Goal: Information Seeking & Learning: Learn about a topic

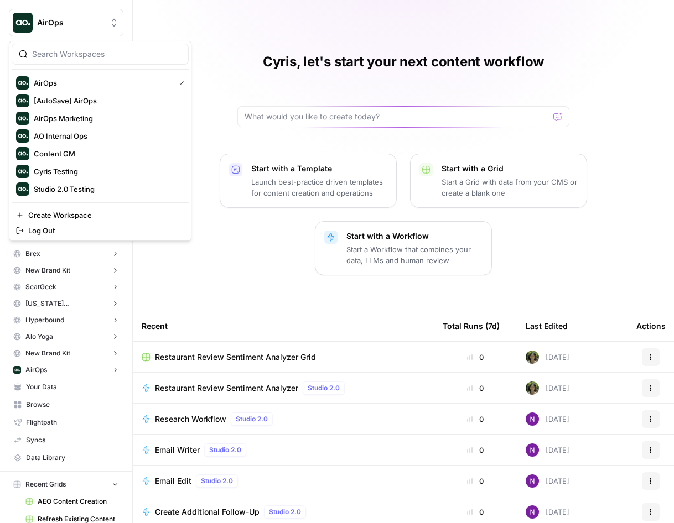
click at [94, 17] on button "AirOps" at bounding box center [66, 23] width 115 height 28
click at [93, 58] on input "search" at bounding box center [106, 54] width 149 height 11
type input "gon"
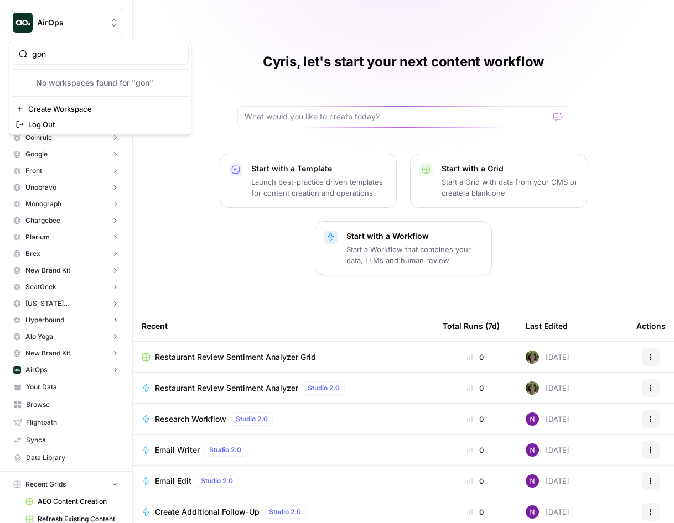
click at [54, 17] on span "AirOps" at bounding box center [70, 22] width 67 height 11
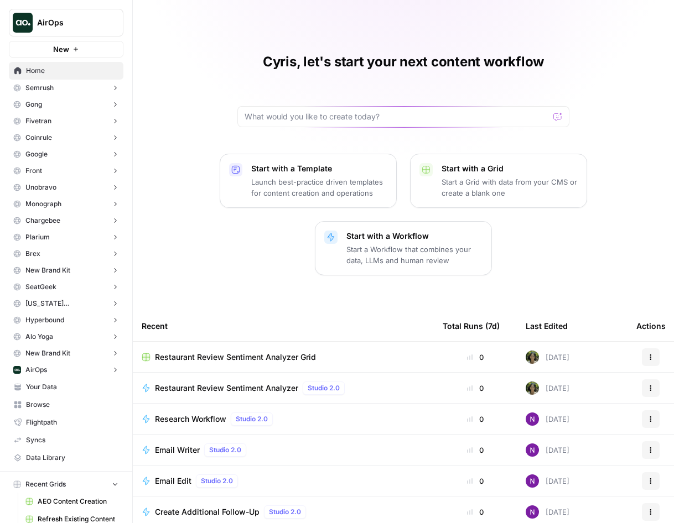
click at [55, 22] on span "AirOps" at bounding box center [70, 22] width 67 height 11
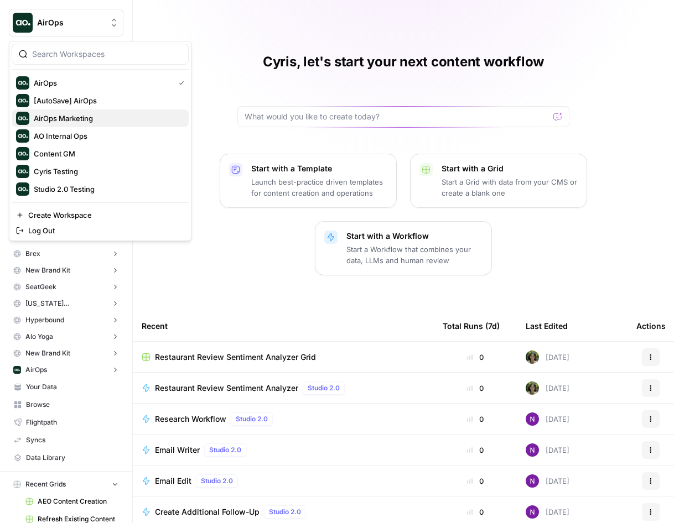
click at [74, 120] on span "AirOps Marketing" at bounding box center [107, 118] width 146 height 11
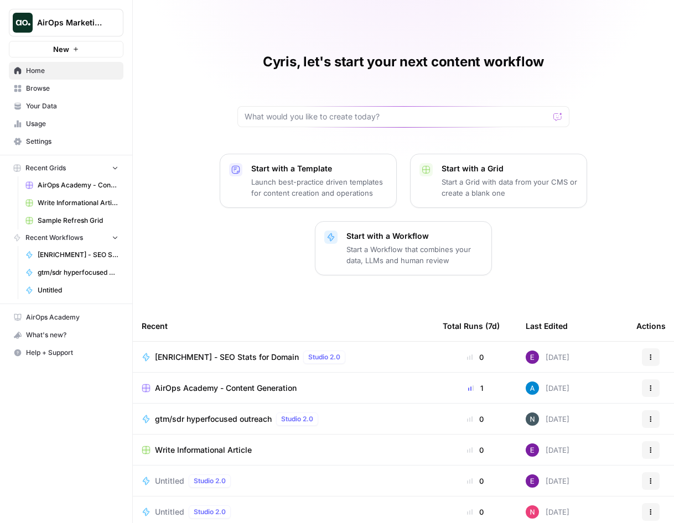
click at [107, 19] on div "AirOps Marketing" at bounding box center [78, 22] width 82 height 11
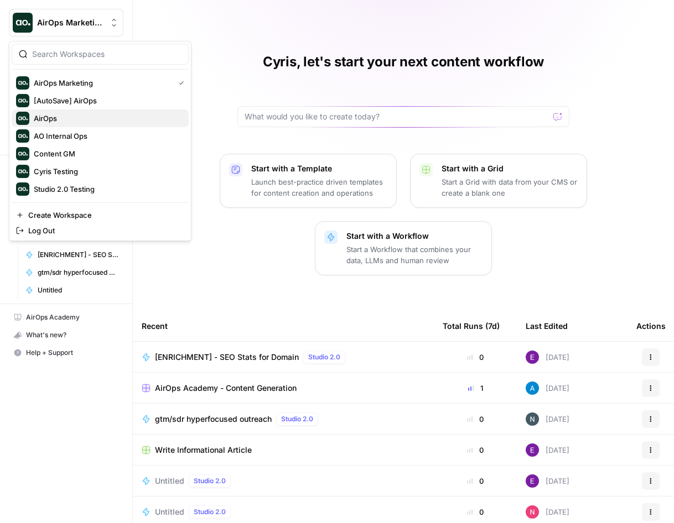
click at [85, 116] on span "AirOps" at bounding box center [107, 118] width 146 height 11
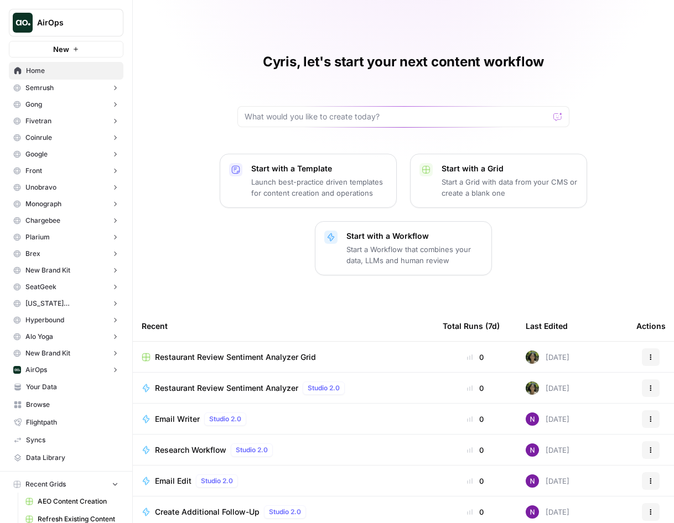
click at [82, 102] on button "Gong" at bounding box center [66, 104] width 115 height 17
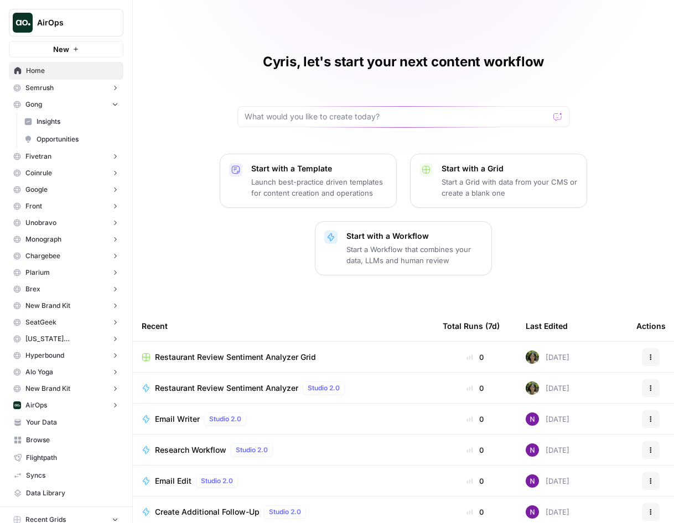
click at [84, 123] on span "Insights" at bounding box center [78, 122] width 82 height 10
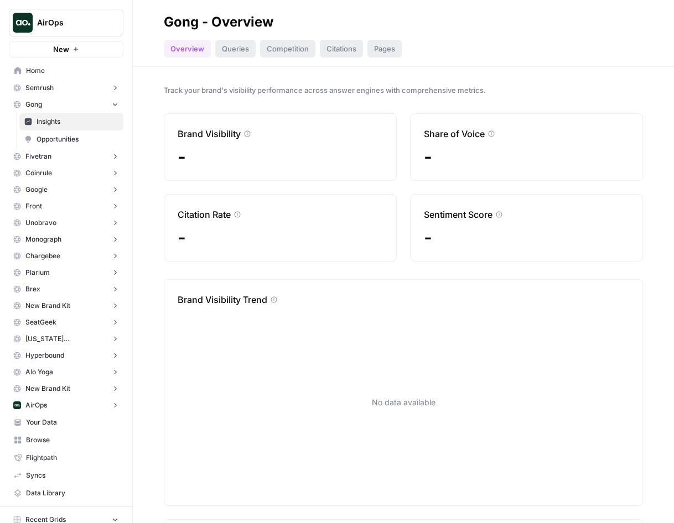
click at [100, 142] on span "Opportunities" at bounding box center [78, 139] width 82 height 10
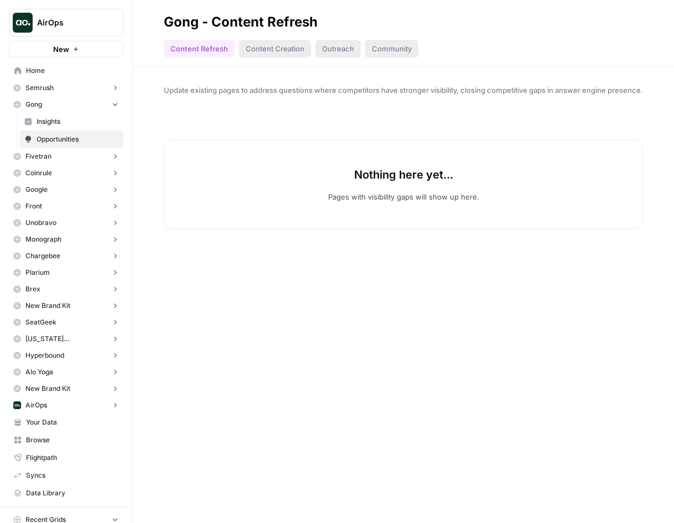
click at [248, 46] on div "Content Creation" at bounding box center [275, 49] width 72 height 18
click at [62, 158] on button "Fivetran" at bounding box center [66, 156] width 115 height 17
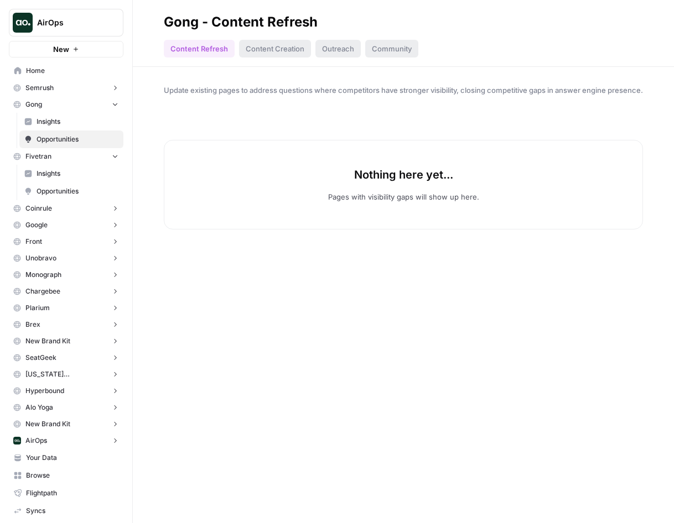
click at [60, 185] on link "Opportunities" at bounding box center [71, 192] width 104 height 18
click at [70, 90] on button "Semrush" at bounding box center [66, 88] width 115 height 17
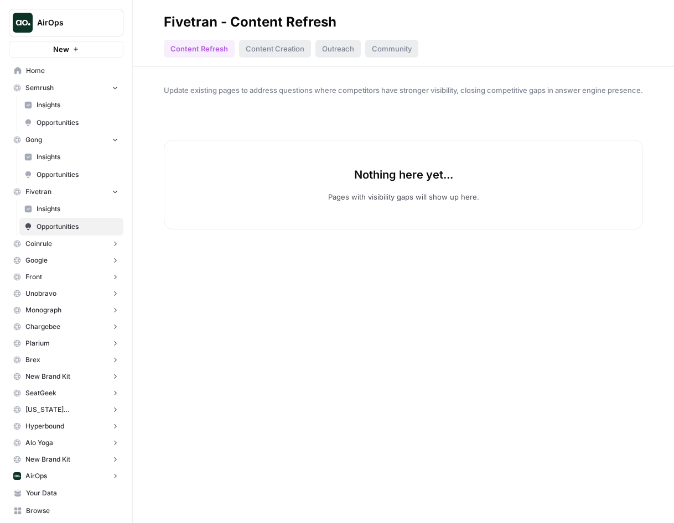
click at [68, 108] on span "Insights" at bounding box center [78, 105] width 82 height 10
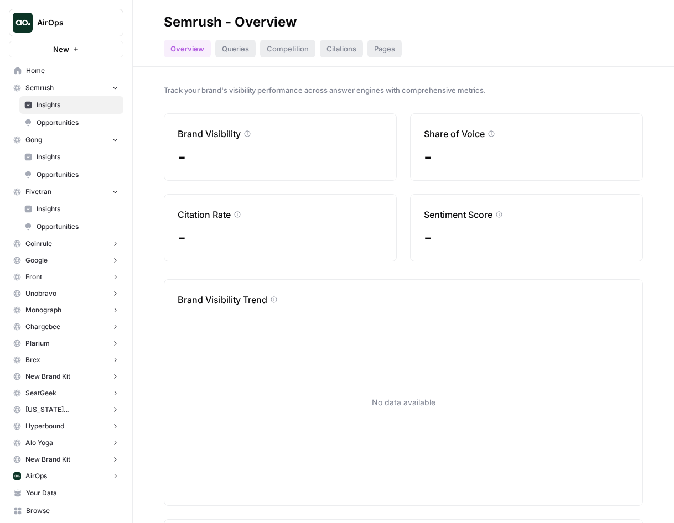
click at [56, 476] on button "AirOps" at bounding box center [66, 476] width 115 height 17
click at [62, 493] on span "Insights" at bounding box center [78, 493] width 82 height 10
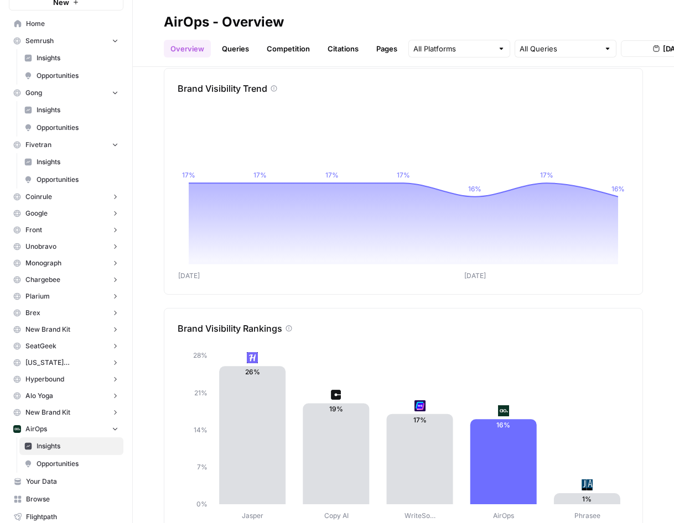
scroll to position [241, 0]
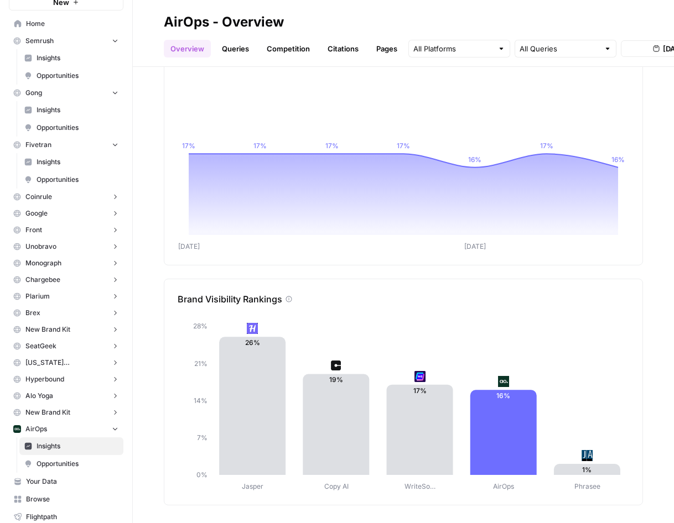
click at [287, 301] on icon at bounding box center [288, 299] width 7 height 7
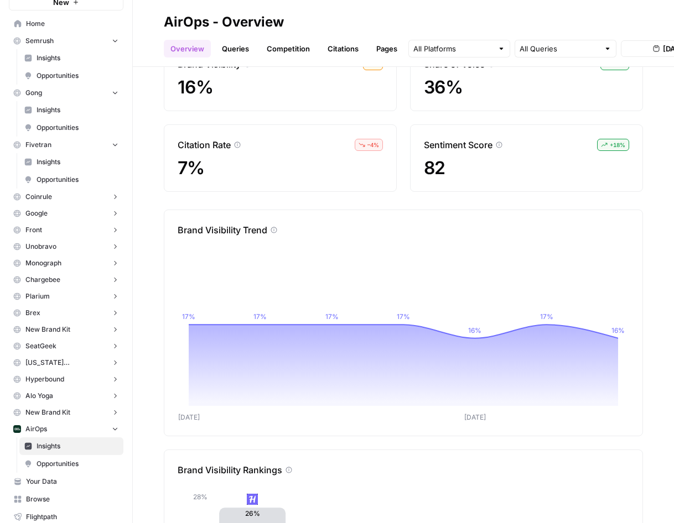
scroll to position [0, 0]
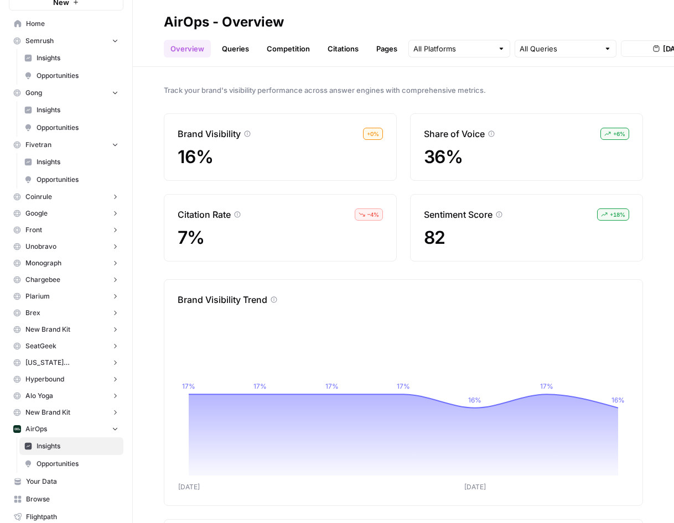
click at [243, 53] on link "Queries" at bounding box center [235, 49] width 40 height 18
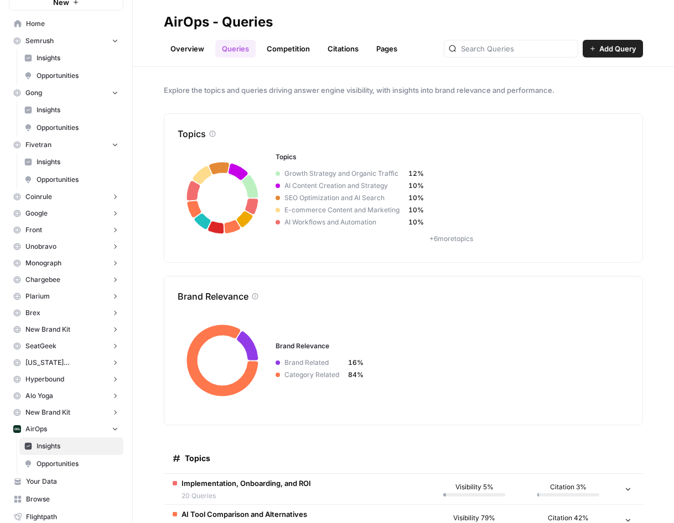
click at [281, 48] on link "Competition" at bounding box center [288, 49] width 56 height 18
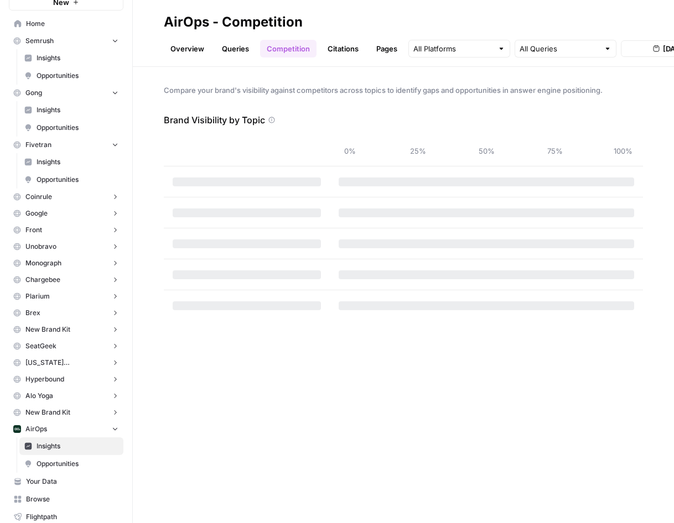
click at [237, 51] on link "Queries" at bounding box center [235, 49] width 40 height 18
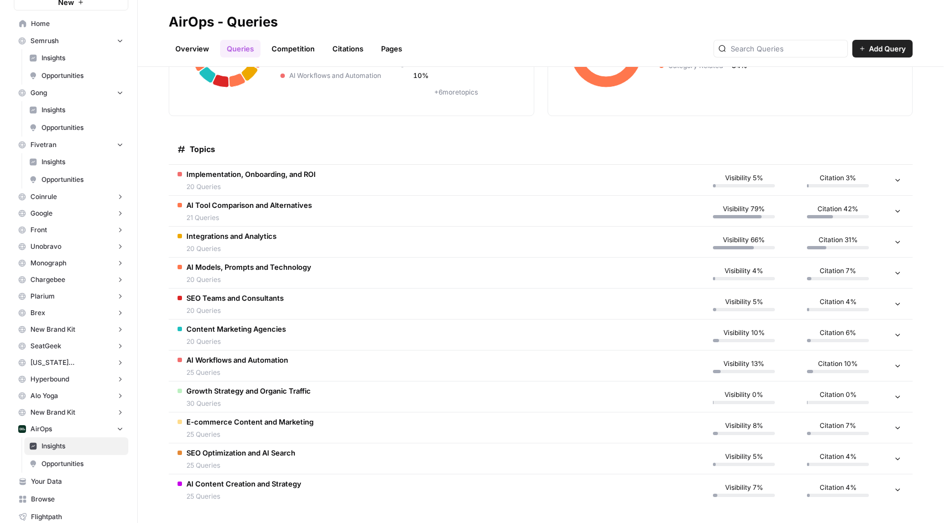
scroll to position [147, 0]
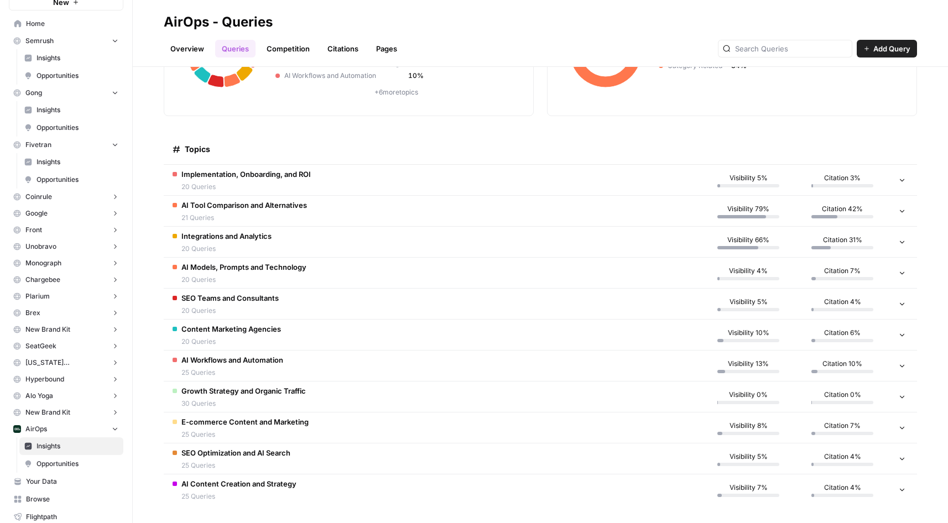
click at [673, 180] on td at bounding box center [904, 180] width 28 height 30
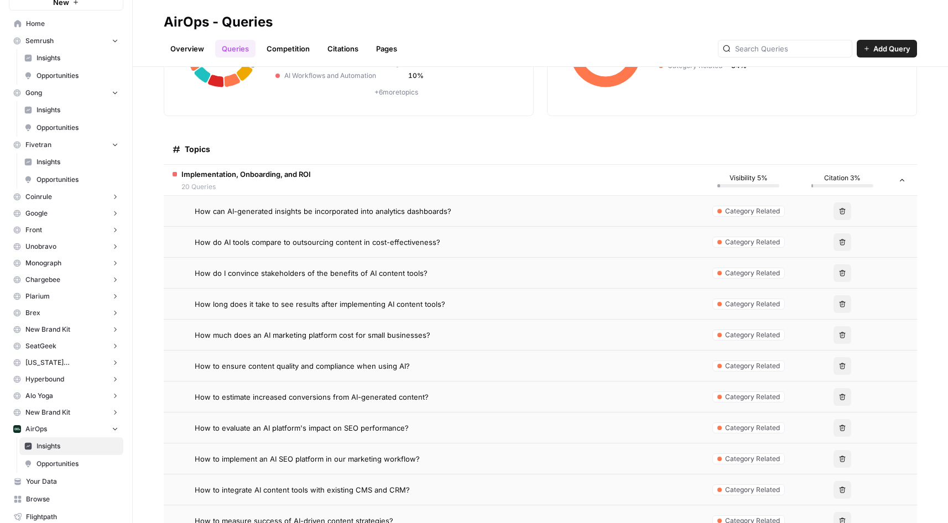
click at [673, 209] on span "Category Related" at bounding box center [752, 211] width 55 height 10
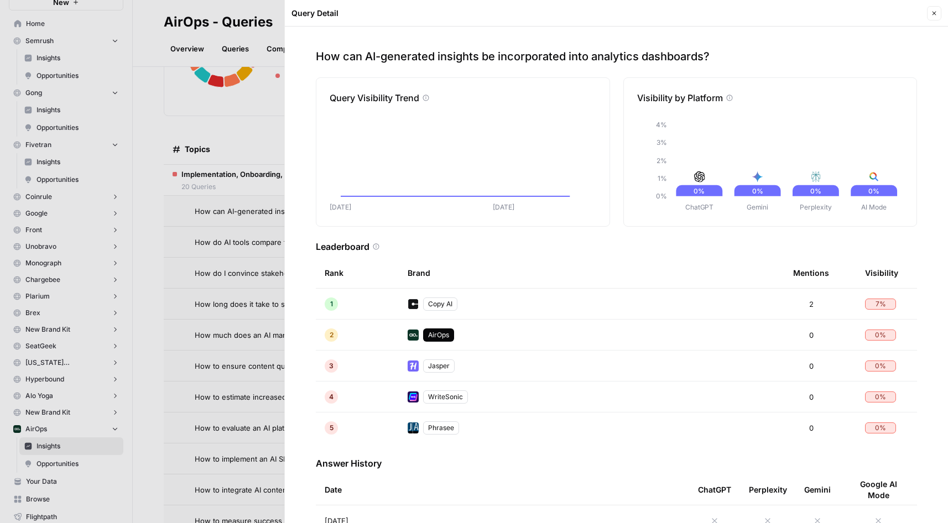
scroll to position [25, 0]
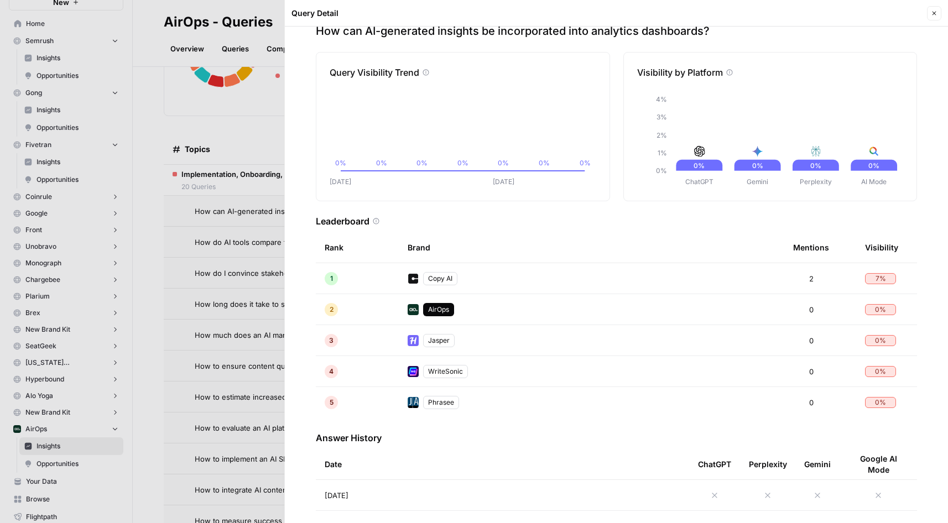
click at [237, 312] on div at bounding box center [474, 261] width 948 height 523
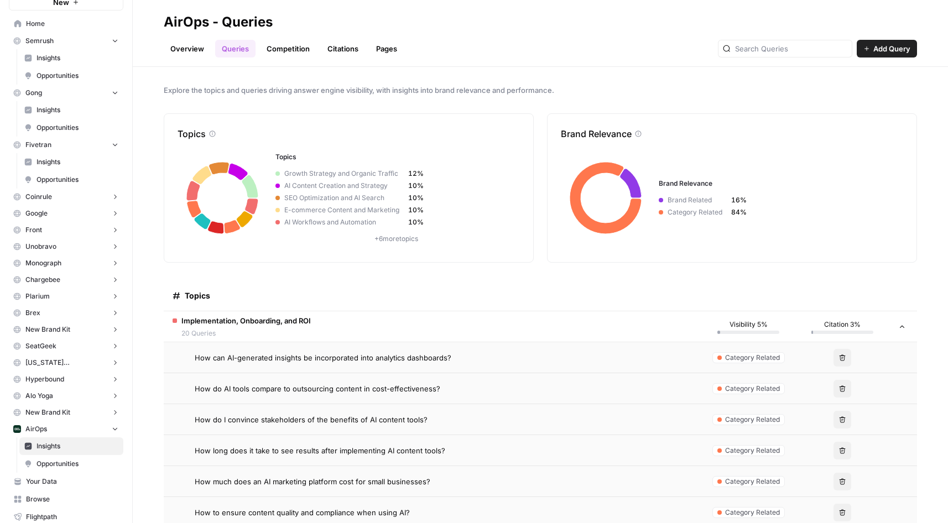
click at [295, 48] on link "Competition" at bounding box center [288, 49] width 56 height 18
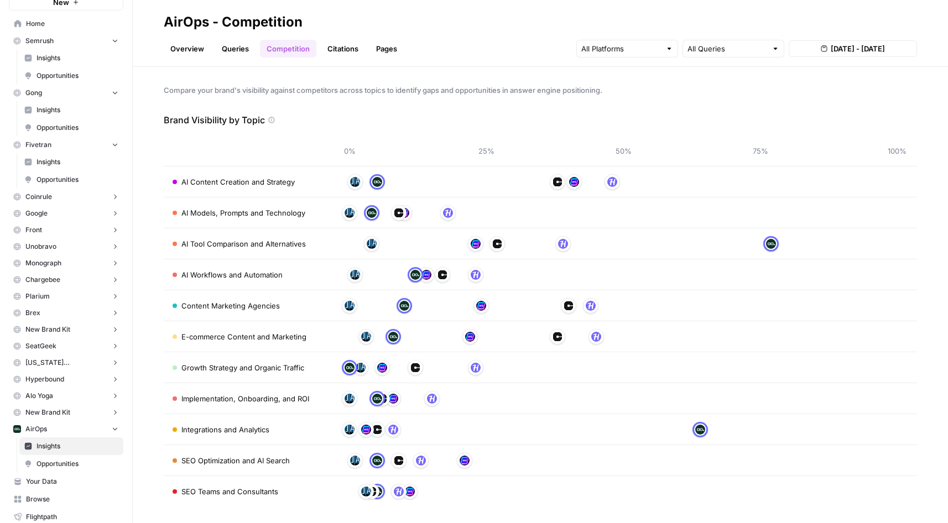
click at [331, 56] on link "Citations" at bounding box center [343, 49] width 44 height 18
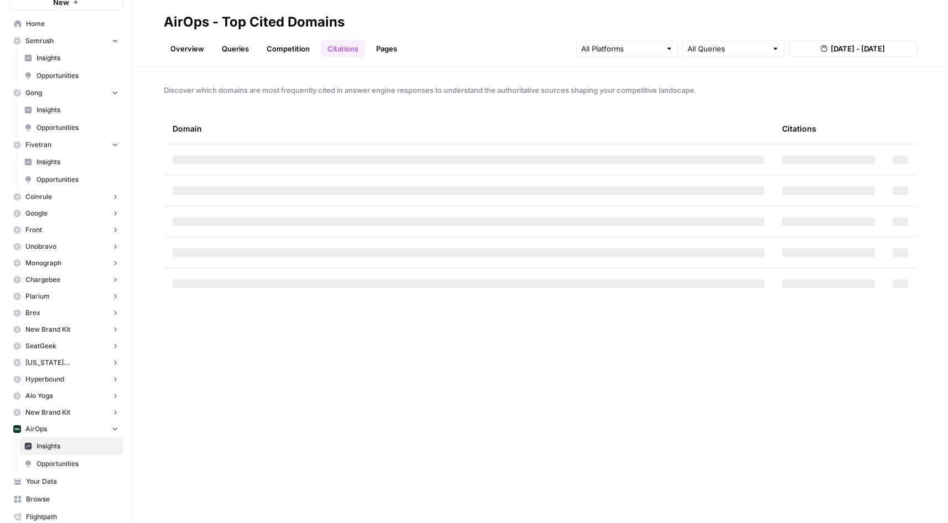
click at [393, 46] on link "Pages" at bounding box center [387, 49] width 34 height 18
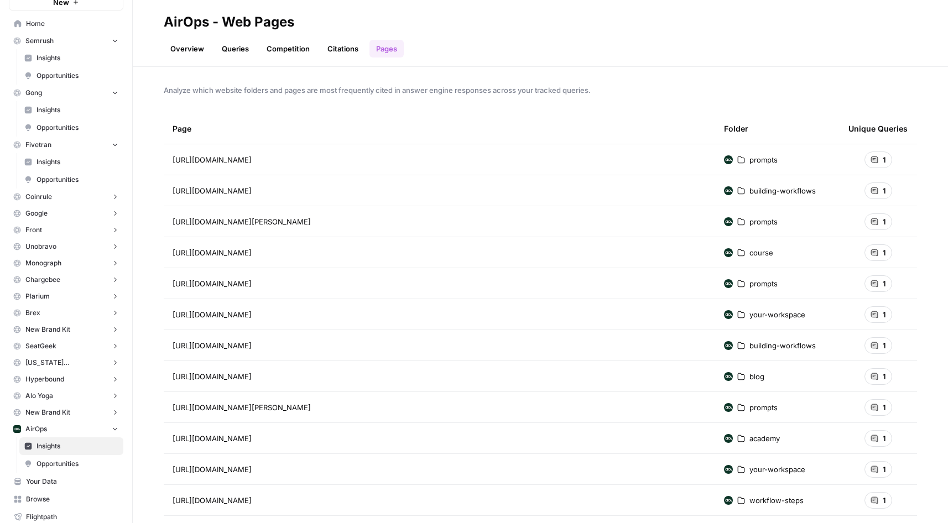
click at [673, 155] on span "1" at bounding box center [884, 159] width 3 height 11
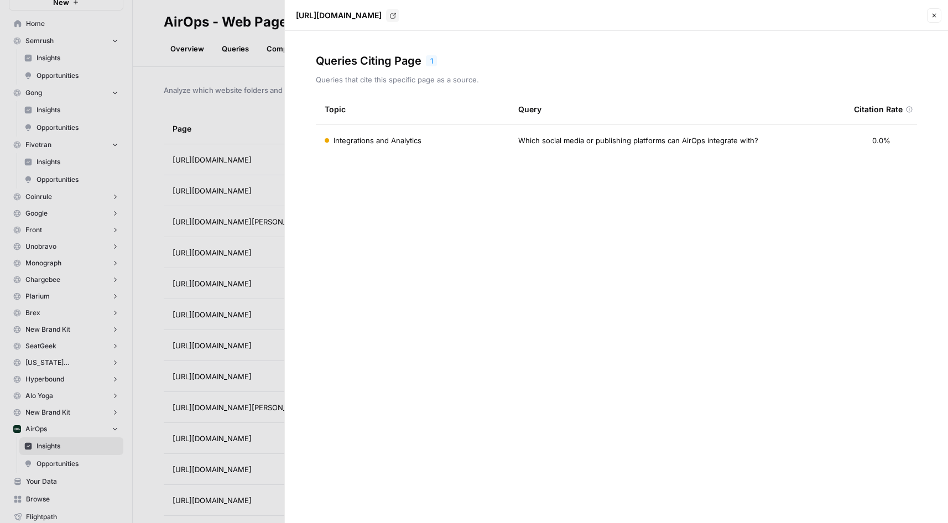
click at [673, 138] on span "Which social media or publishing platforms can AirOps integrate with?" at bounding box center [638, 140] width 240 height 11
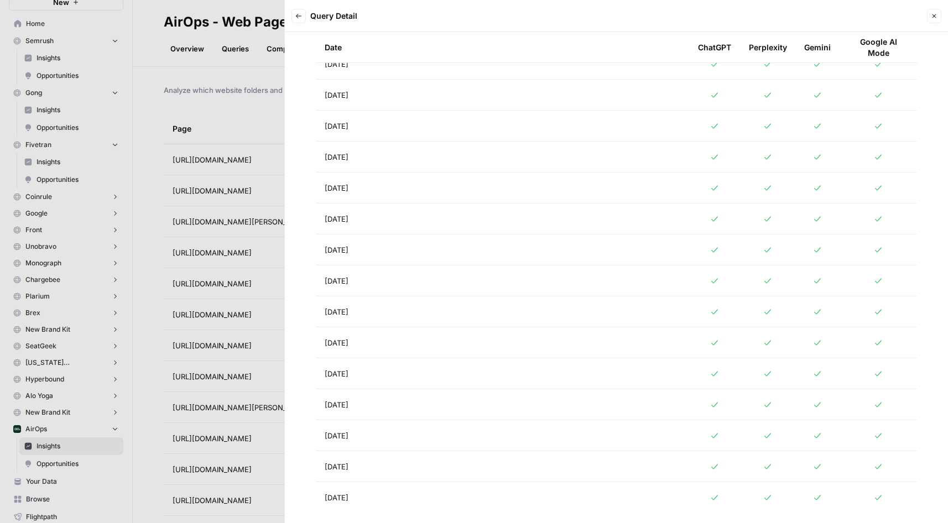
scroll to position [523, 0]
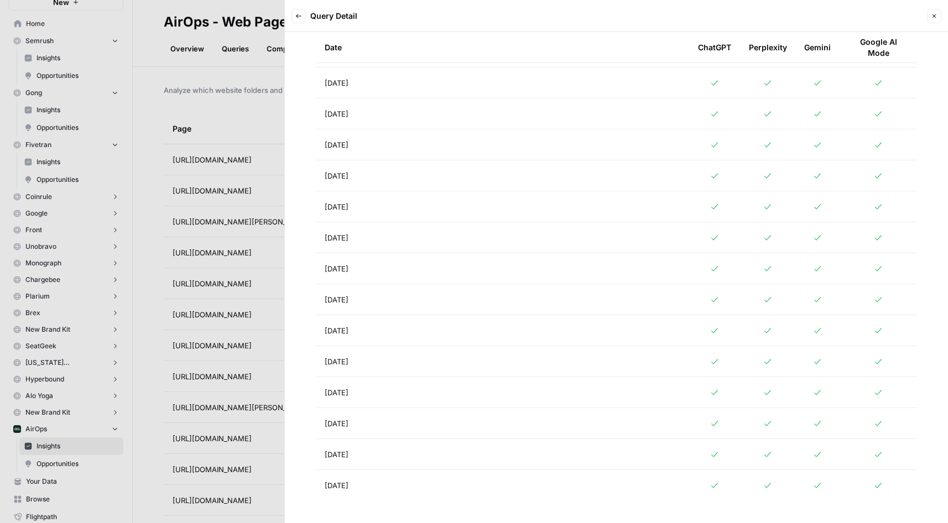
click at [203, 47] on div at bounding box center [474, 261] width 948 height 523
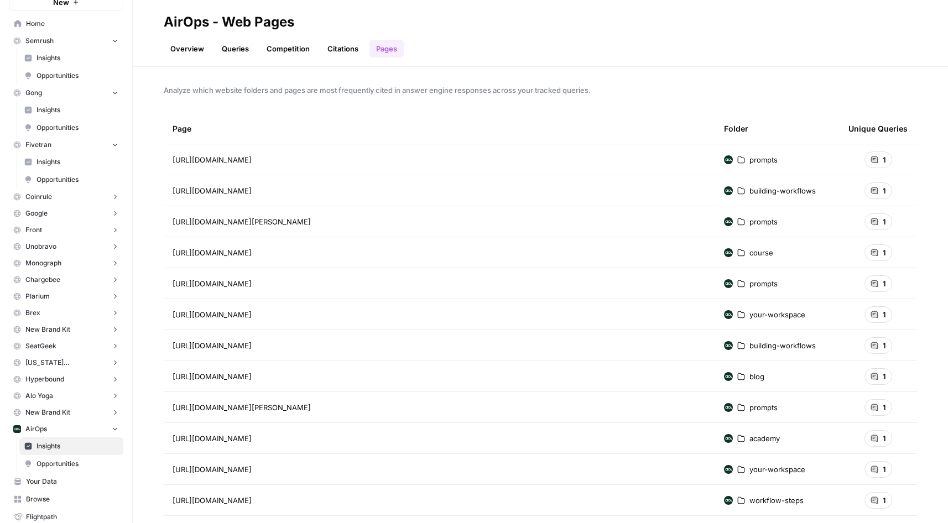
scroll to position [301, 0]
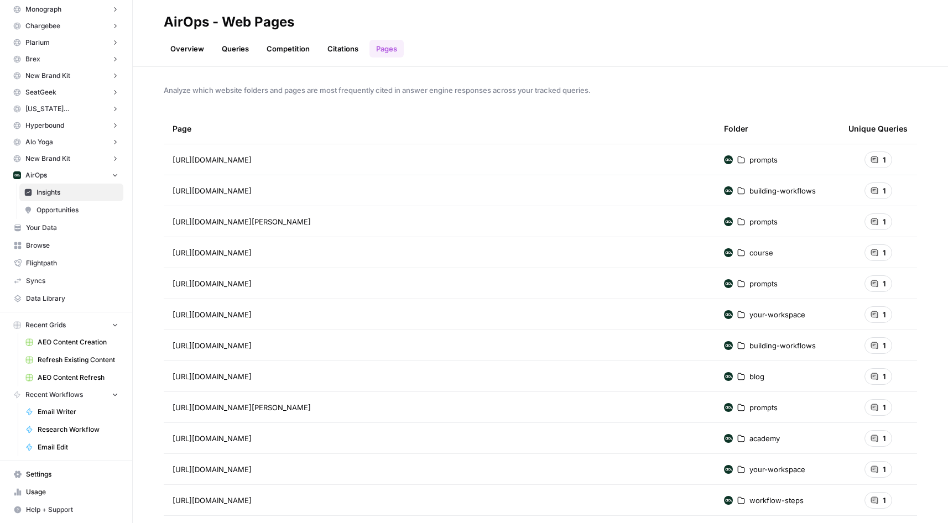
click at [55, 486] on link "Usage" at bounding box center [66, 493] width 115 height 18
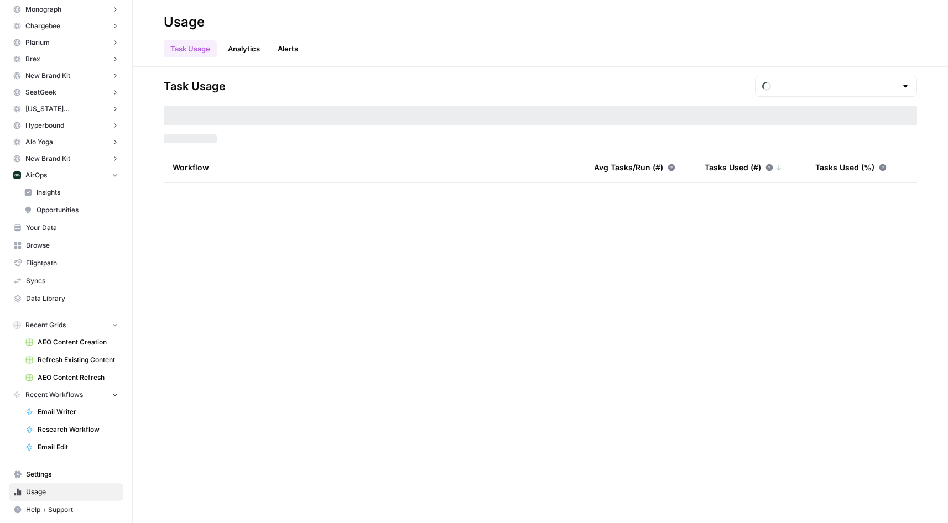
type input "August Tasks"
click at [54, 471] on span "Settings" at bounding box center [72, 475] width 92 height 10
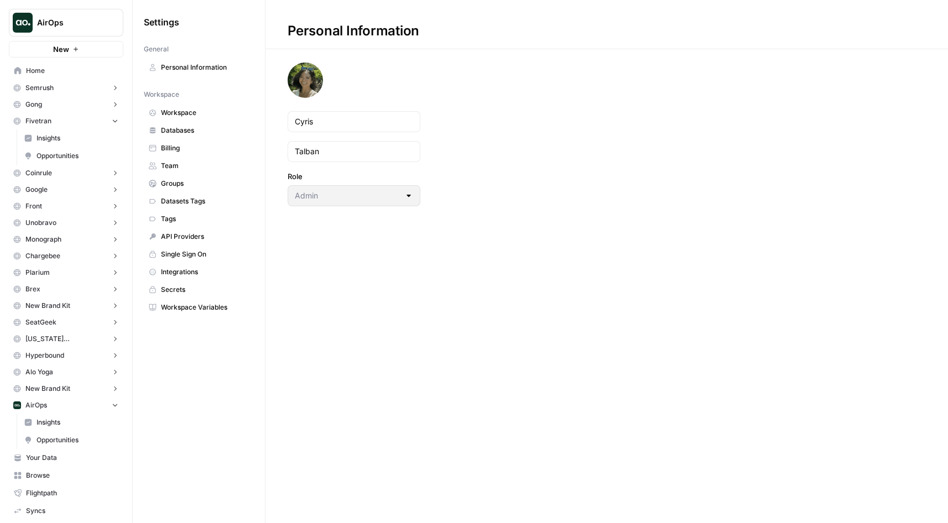
click at [89, 16] on button "AirOps" at bounding box center [66, 23] width 115 height 28
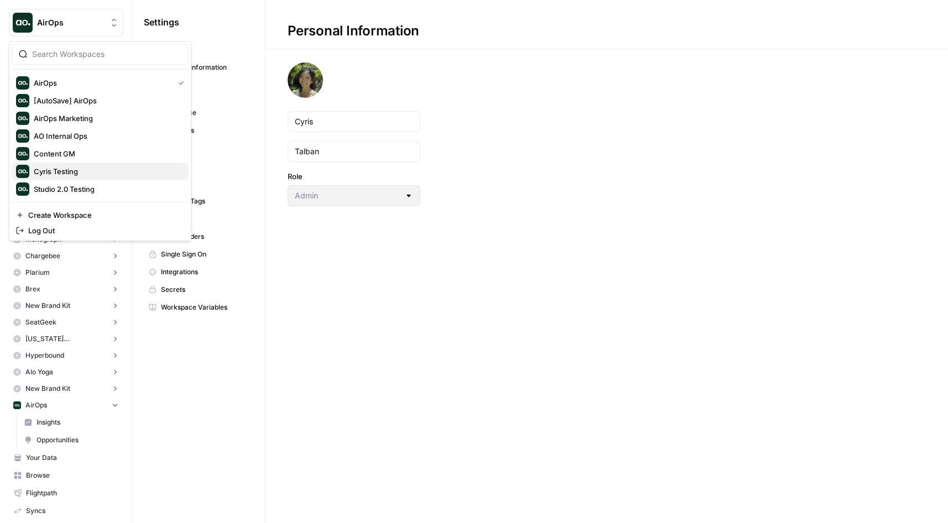
click at [71, 174] on span "Cyris Testing" at bounding box center [107, 171] width 146 height 11
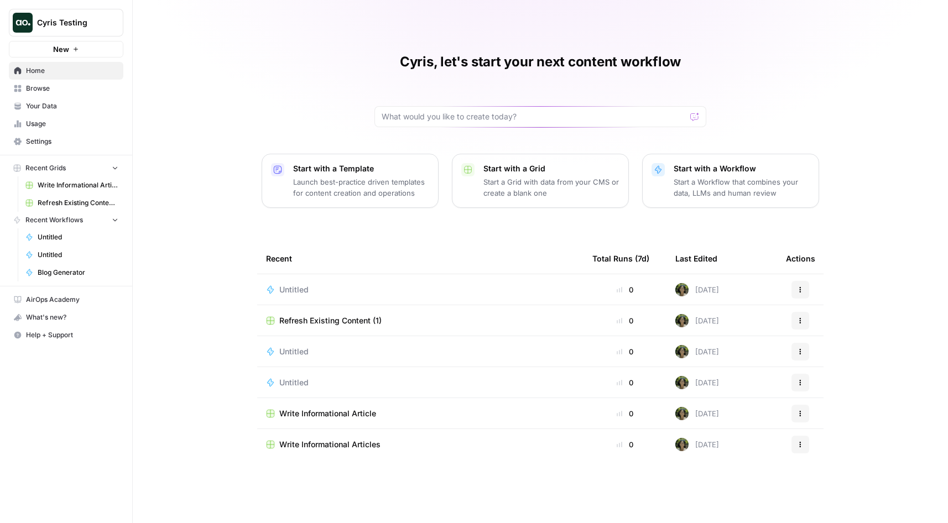
click at [94, 91] on span "Browse" at bounding box center [72, 89] width 92 height 10
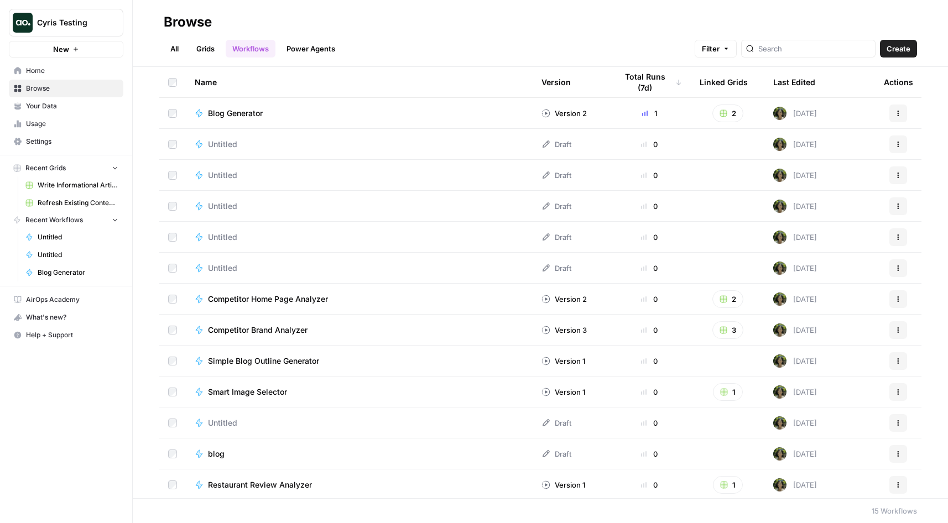
click at [89, 103] on span "Your Data" at bounding box center [72, 106] width 92 height 10
